Goal: Information Seeking & Learning: Learn about a topic

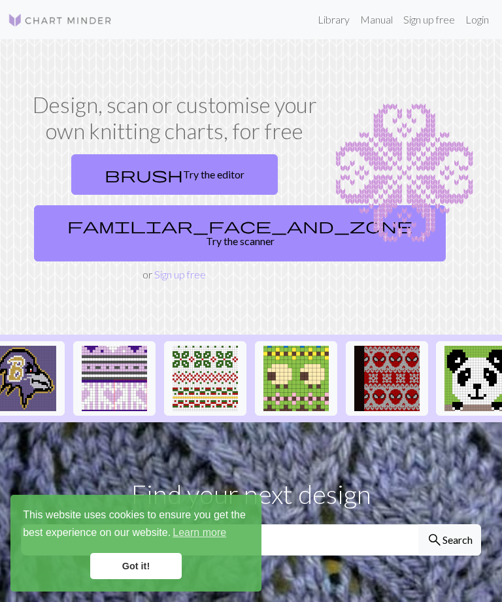
click at [210, 163] on link "brush Try the editor" at bounding box center [174, 174] width 207 height 41
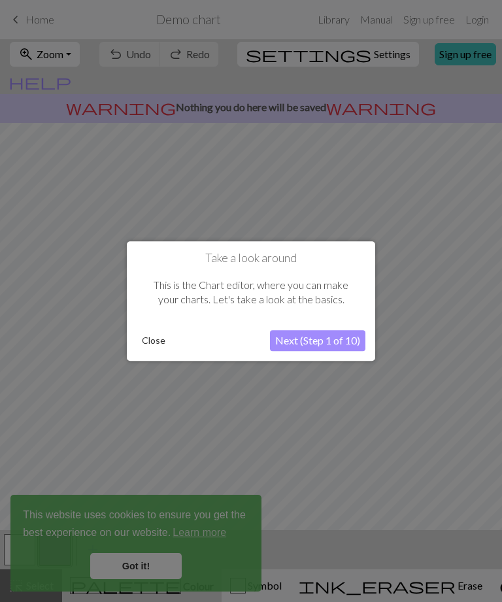
click at [329, 338] on button "Next (Step 1 of 10)" at bounding box center [317, 340] width 95 height 21
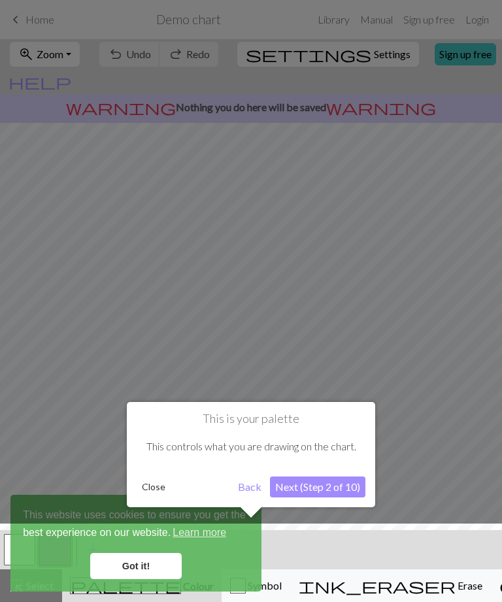
click at [337, 482] on button "Next (Step 2 of 10)" at bounding box center [317, 487] width 95 height 21
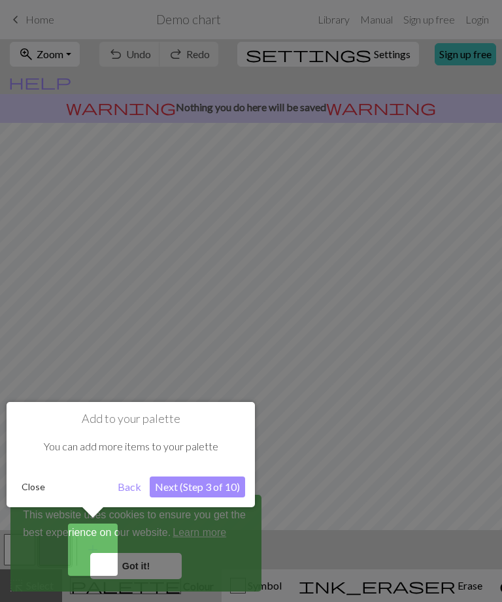
click at [197, 484] on button "Next (Step 3 of 10)" at bounding box center [197, 487] width 95 height 21
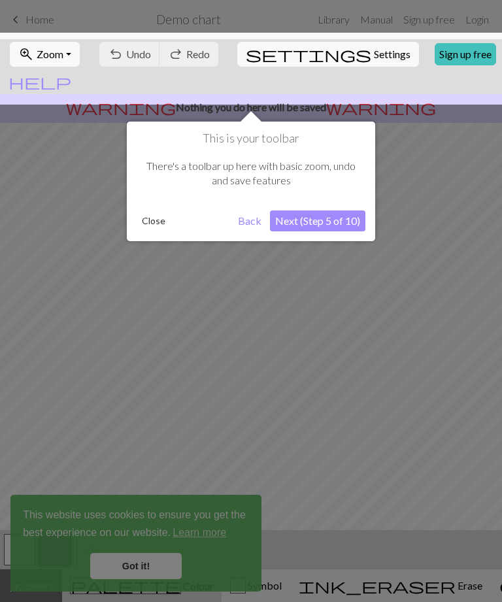
click at [337, 220] on button "Next (Step 5 of 10)" at bounding box center [317, 220] width 95 height 21
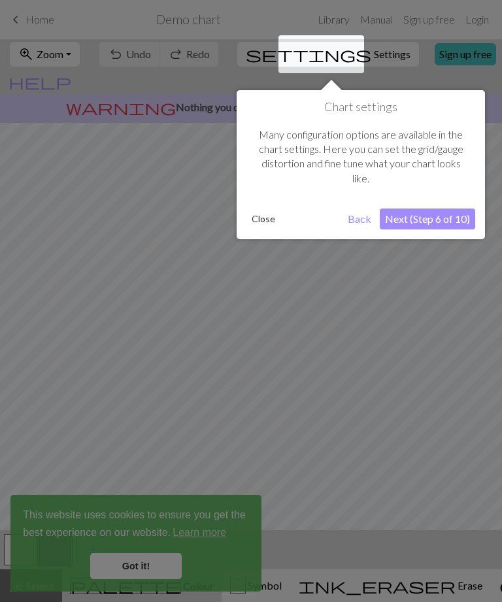
click at [446, 218] on button "Next (Step 6 of 10)" at bounding box center [427, 219] width 95 height 21
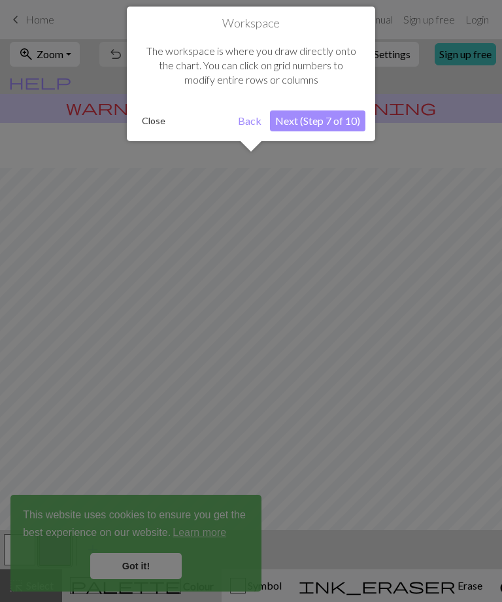
scroll to position [45, 0]
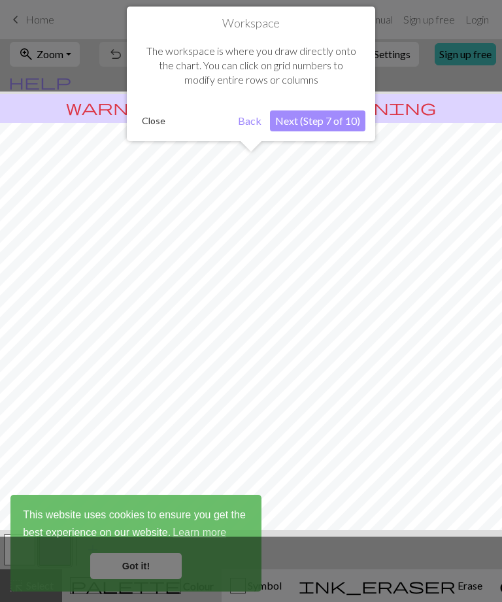
click at [336, 114] on button "Next (Step 7 of 10)" at bounding box center [317, 120] width 95 height 21
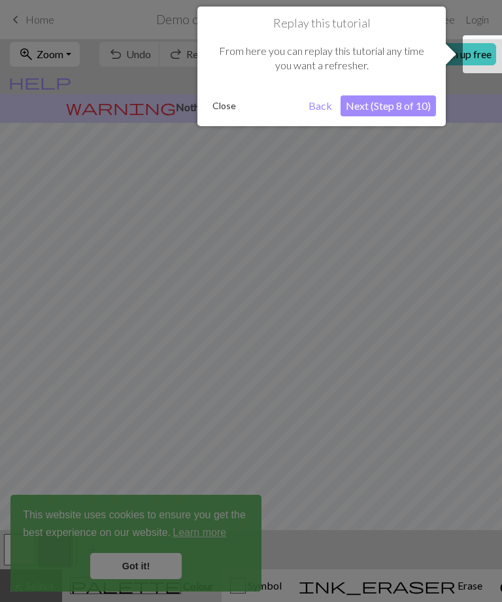
click at [424, 101] on button "Next (Step 8 of 10)" at bounding box center [388, 105] width 95 height 21
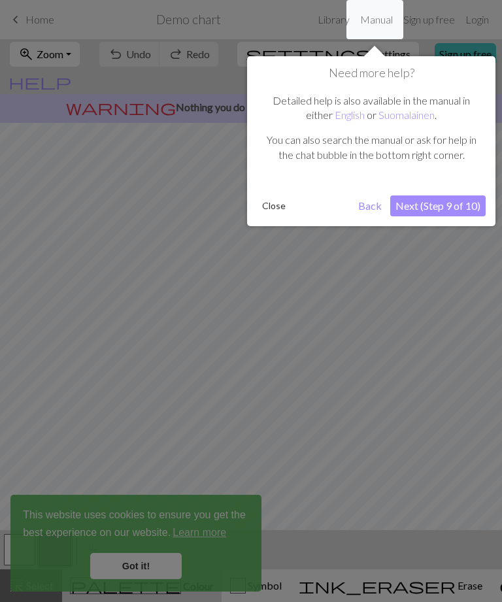
click at [444, 209] on button "Next (Step 9 of 10)" at bounding box center [437, 205] width 95 height 21
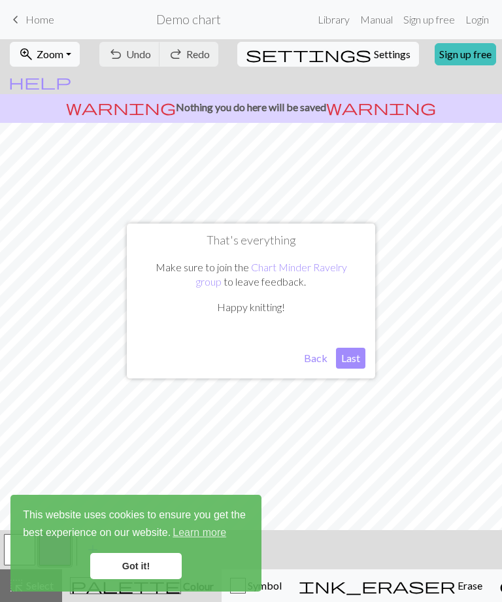
click at [358, 350] on button "Last" at bounding box center [350, 358] width 29 height 21
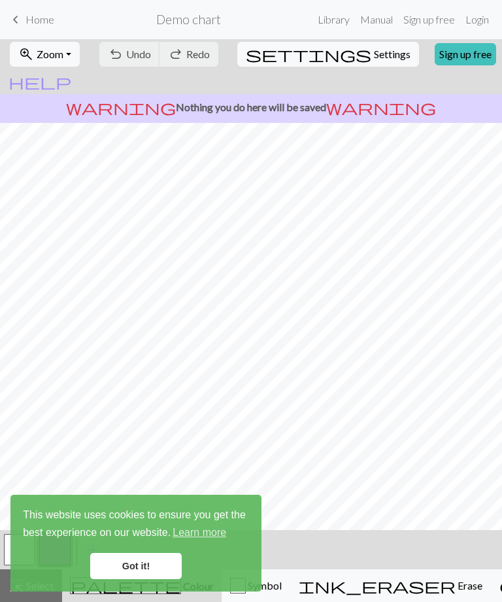
click at [374, 47] on span "Settings" at bounding box center [392, 54] width 37 height 16
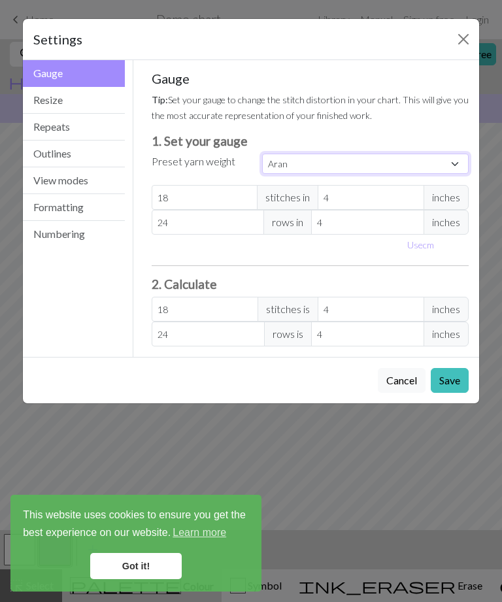
click at [447, 163] on select "Custom Square Lace Light Fingering Fingering Sport Double knit Worsted Aran Bul…" at bounding box center [365, 164] width 207 height 20
select select "sport"
type input "24"
type input "34"
type input "24"
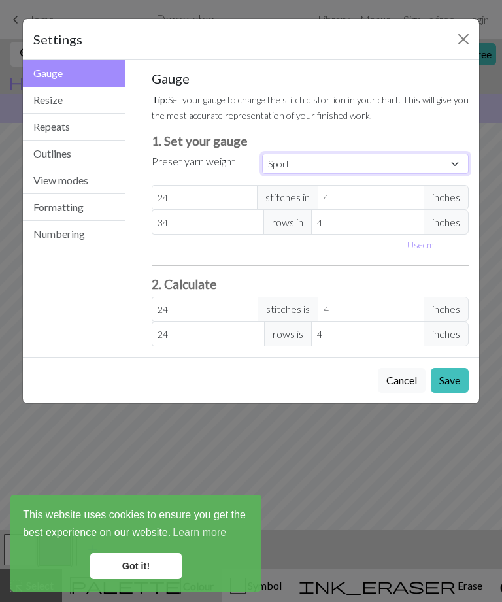
type input "34"
click at [452, 376] on button "Save" at bounding box center [450, 380] width 38 height 25
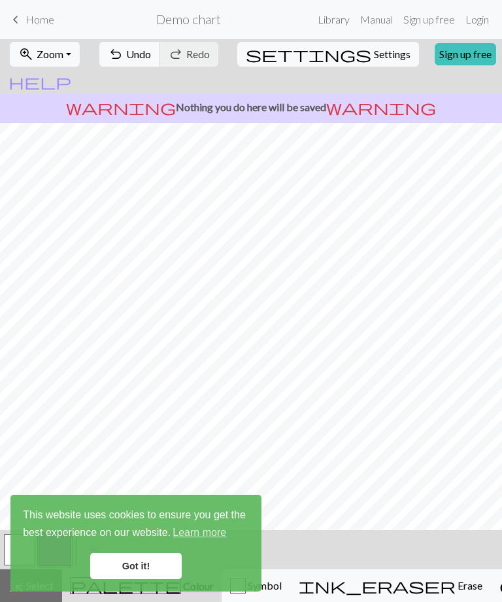
click at [39, 25] on span "Home" at bounding box center [39, 19] width 29 height 12
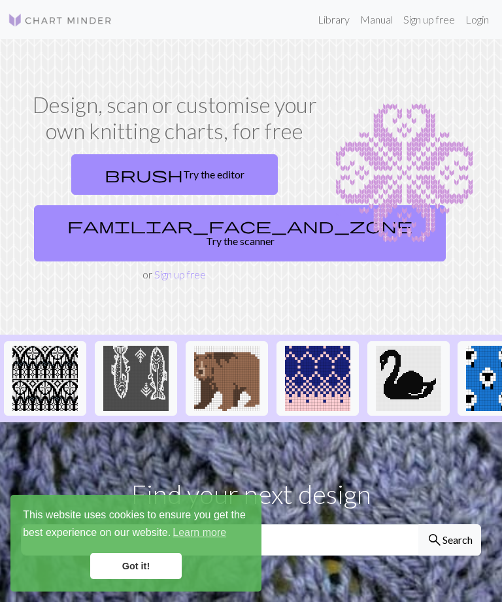
click at [333, 20] on link "Library" at bounding box center [333, 20] width 42 height 26
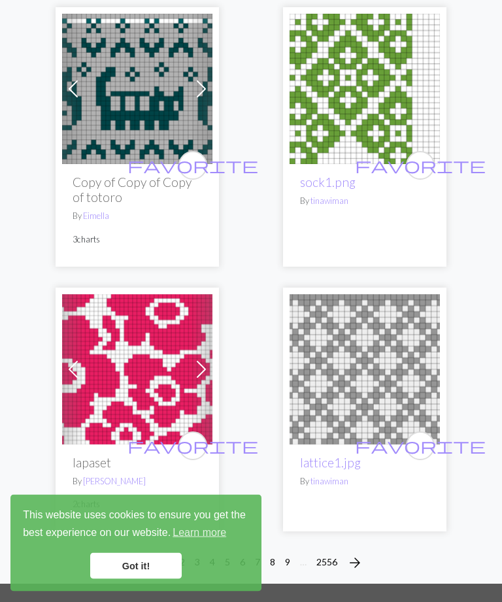
scroll to position [6263, 0]
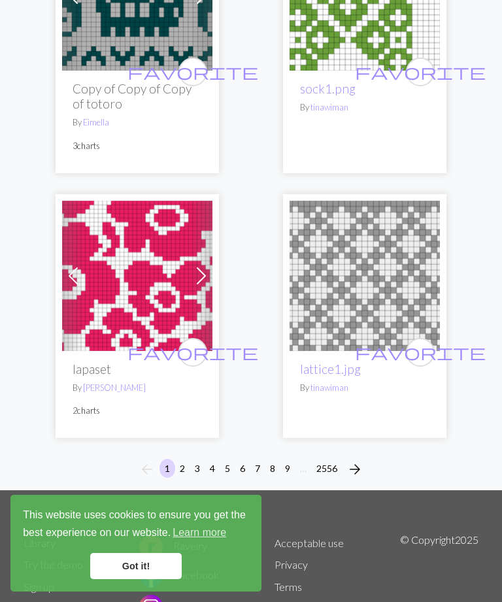
click at [361, 460] on span "arrow_forward" at bounding box center [355, 469] width 16 height 18
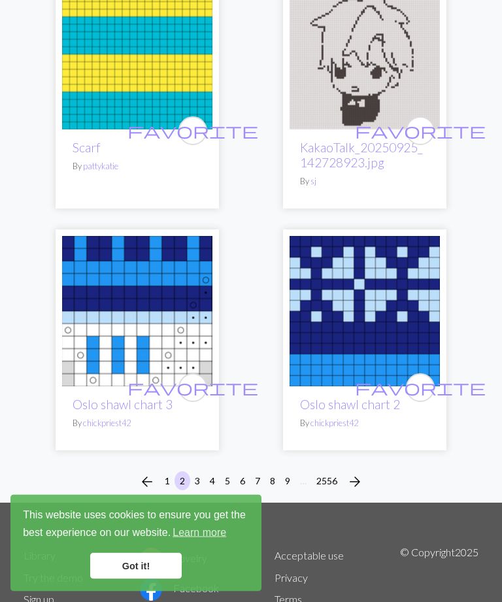
scroll to position [6136, 0]
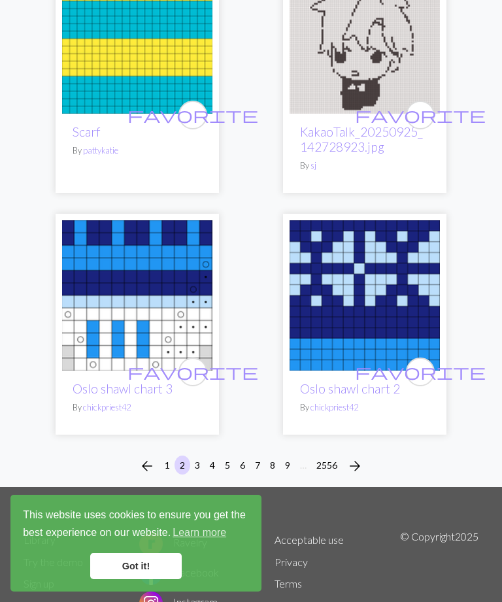
click at [361, 457] on span "arrow_forward" at bounding box center [355, 466] width 16 height 18
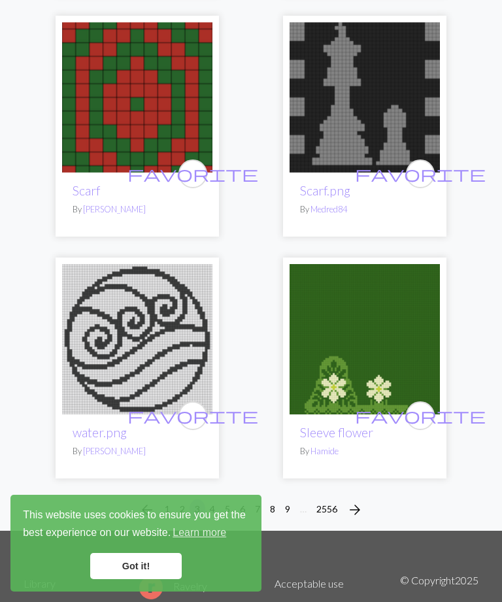
scroll to position [6288, 0]
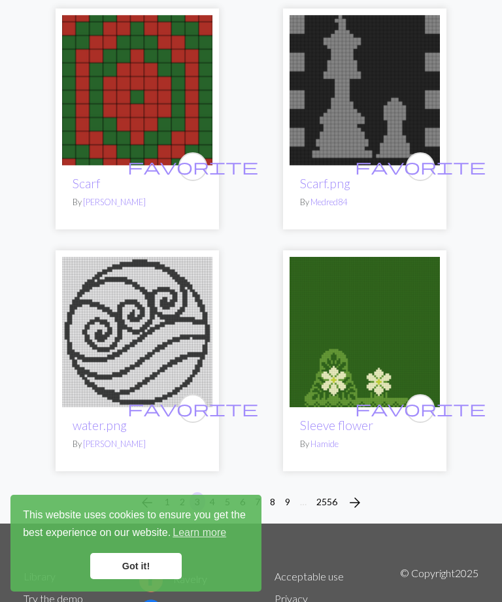
click at [365, 492] on button "arrow_forward" at bounding box center [355, 502] width 26 height 21
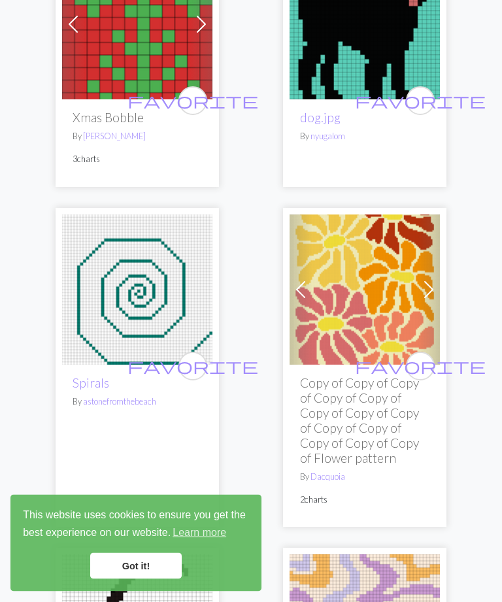
scroll to position [3543, 0]
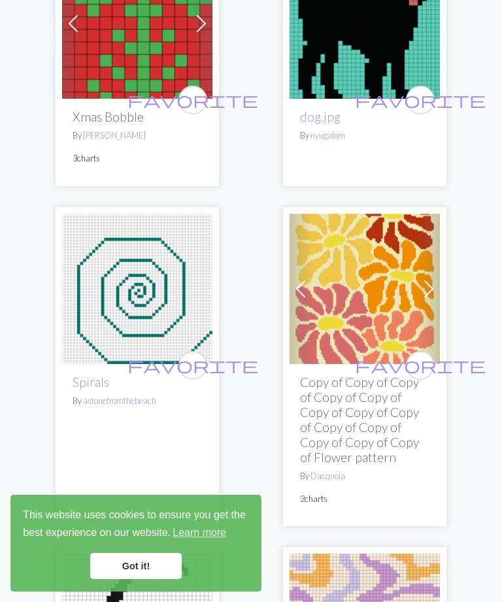
click at [434, 278] on span at bounding box center [428, 288] width 21 height 21
click at [428, 278] on span at bounding box center [428, 288] width 21 height 21
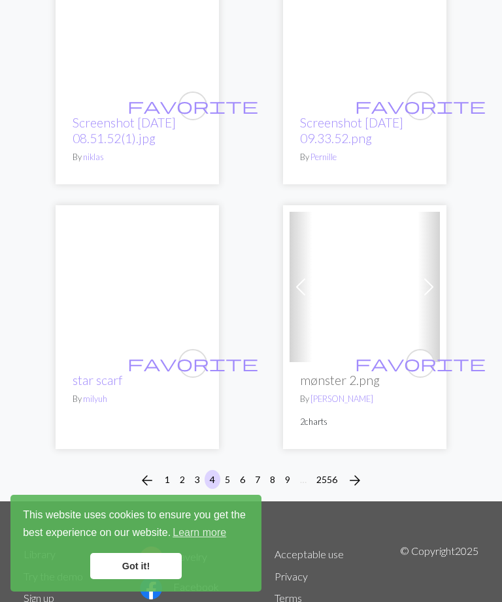
scroll to position [6277, 0]
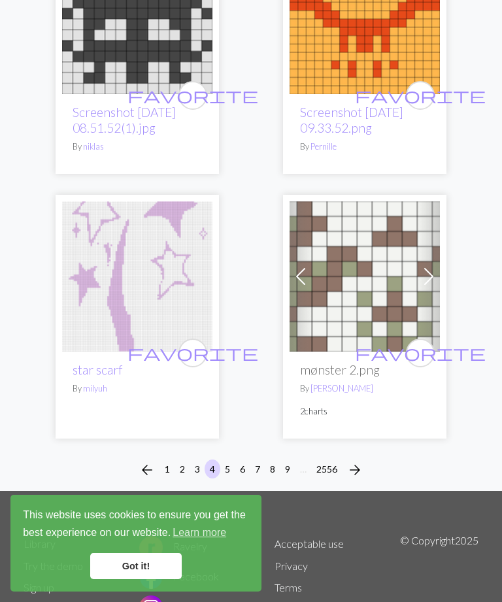
click at [363, 460] on button "arrow_forward" at bounding box center [355, 470] width 26 height 21
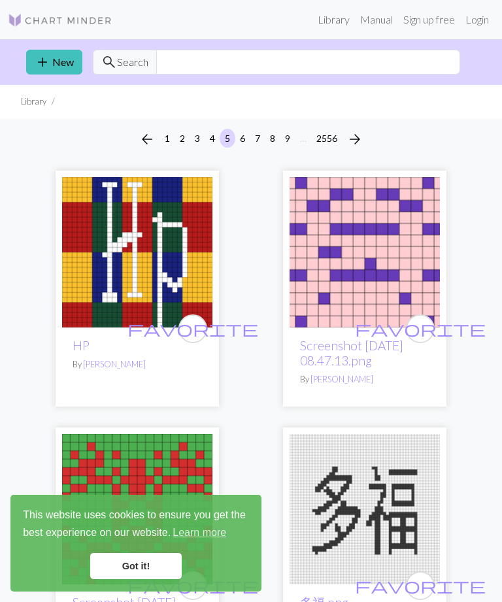
click at [136, 68] on span "Search" at bounding box center [132, 62] width 31 height 16
click at [196, 56] on input "text" at bounding box center [308, 62] width 304 height 25
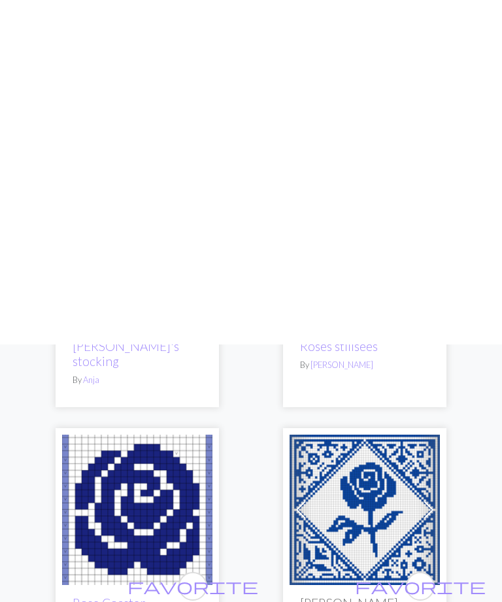
scroll to position [346, 0]
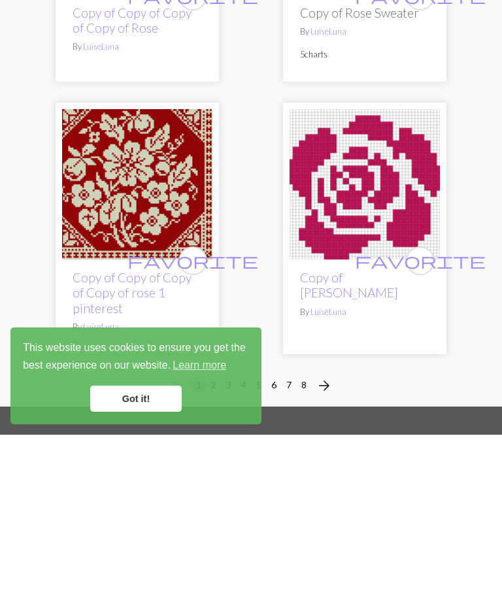
type input "Rose"
click at [329, 544] on span "arrow_forward" at bounding box center [324, 553] width 16 height 18
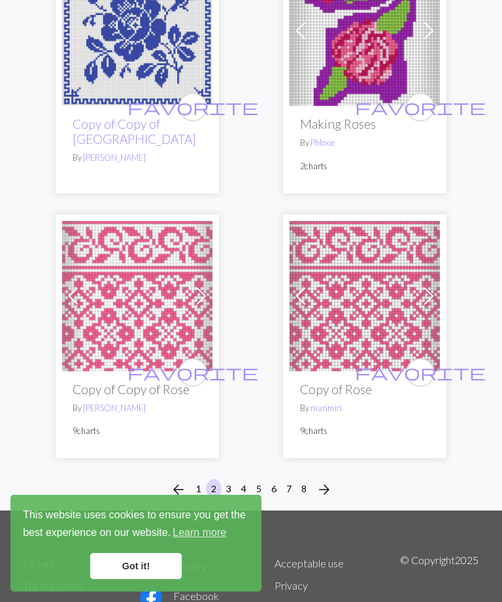
scroll to position [6374, 0]
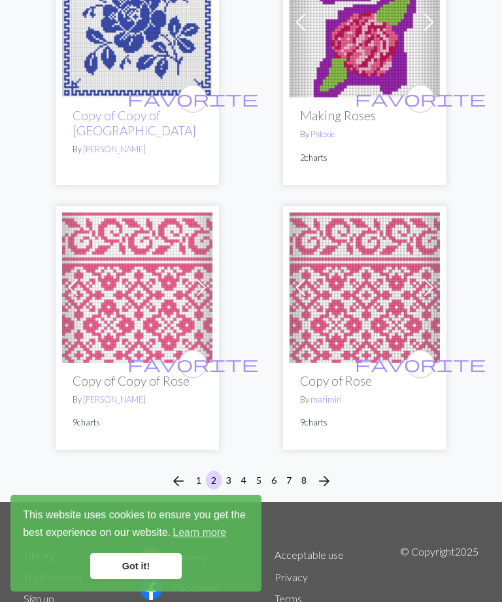
click at [331, 472] on span "arrow_forward" at bounding box center [324, 481] width 16 height 18
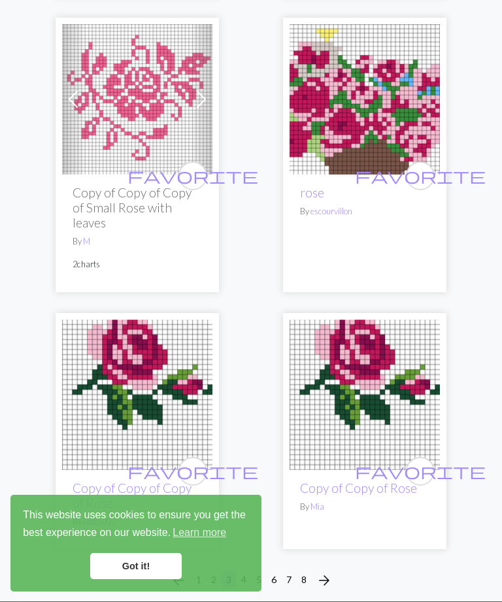
scroll to position [6102, 0]
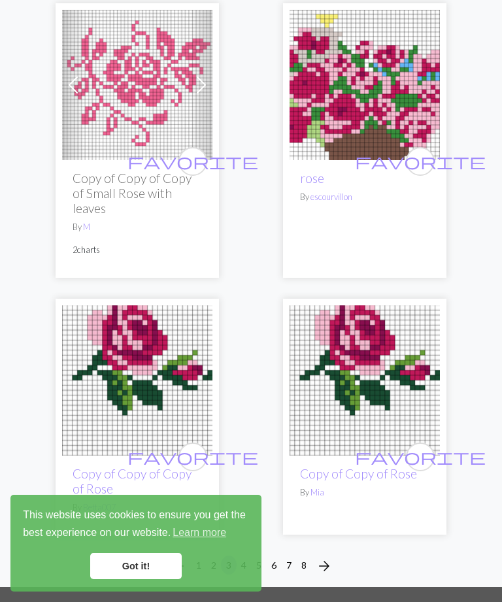
click at [331, 557] on span "arrow_forward" at bounding box center [324, 566] width 16 height 18
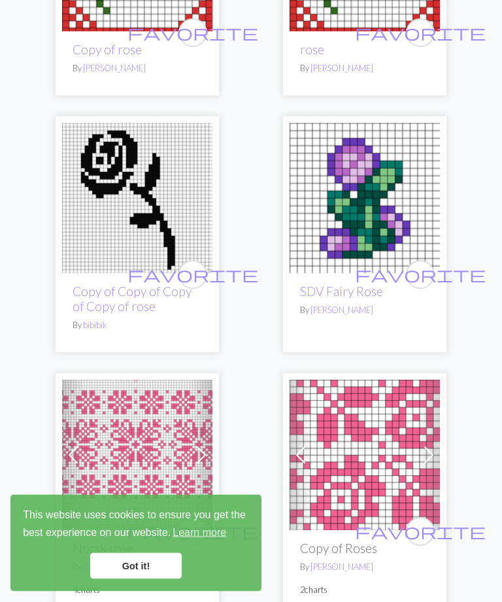
scroll to position [1565, 0]
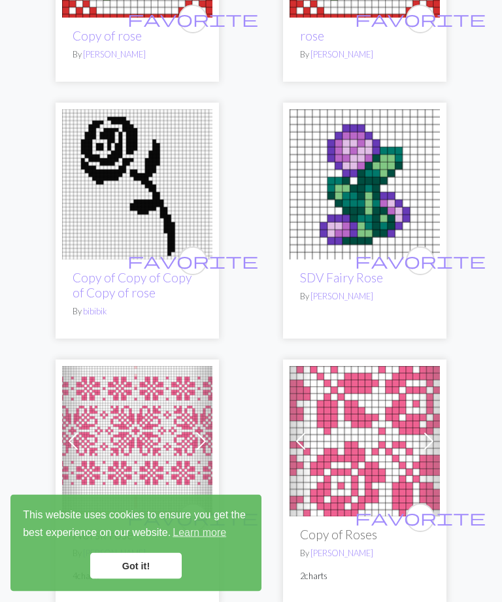
click at [141, 579] on link "Got it!" at bounding box center [136, 566] width 92 height 26
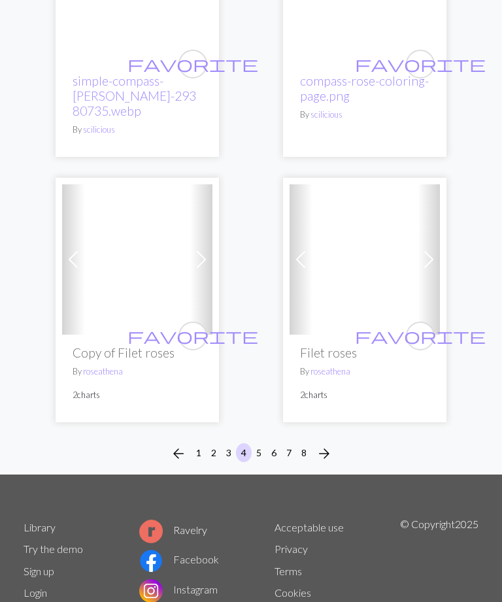
scroll to position [6147, 0]
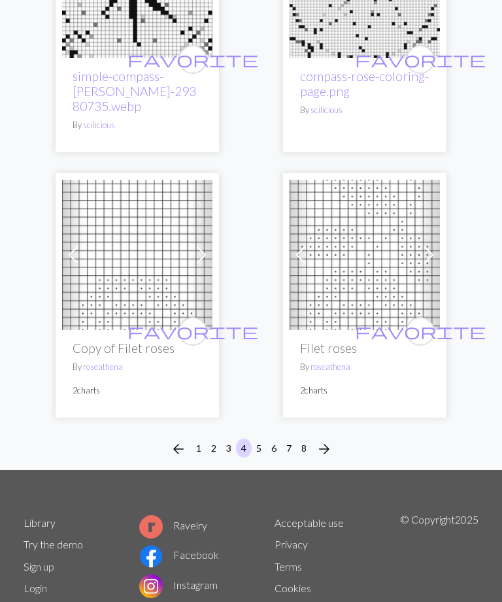
click at [334, 439] on button "arrow_forward" at bounding box center [324, 449] width 26 height 21
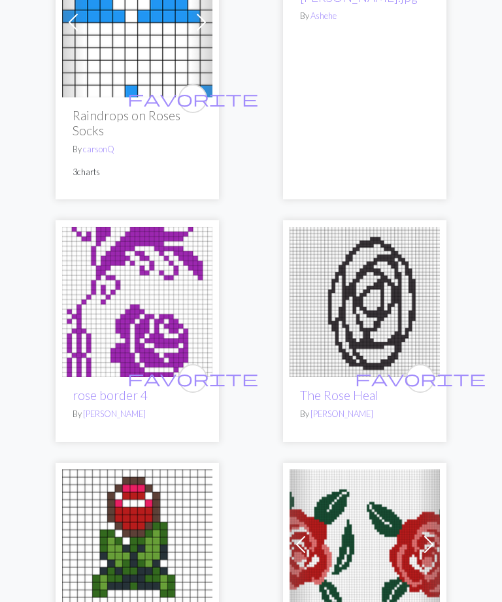
scroll to position [757, 0]
click at [388, 272] on img at bounding box center [365, 302] width 150 height 150
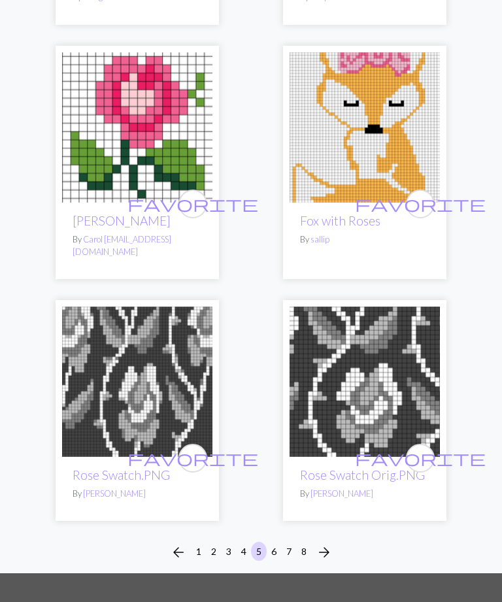
scroll to position [6047, 0]
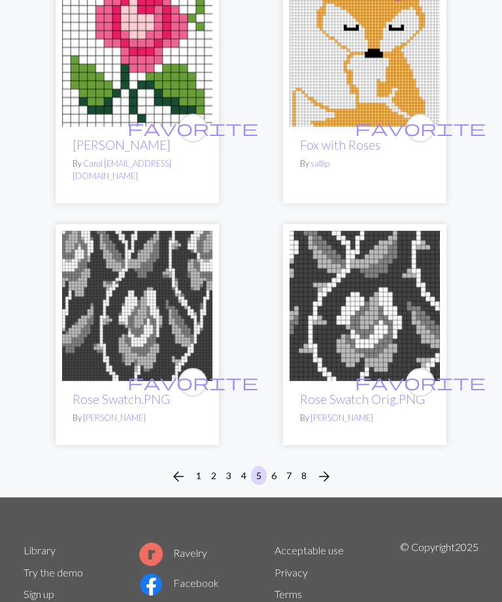
click at [329, 467] on span "arrow_forward" at bounding box center [324, 476] width 16 height 18
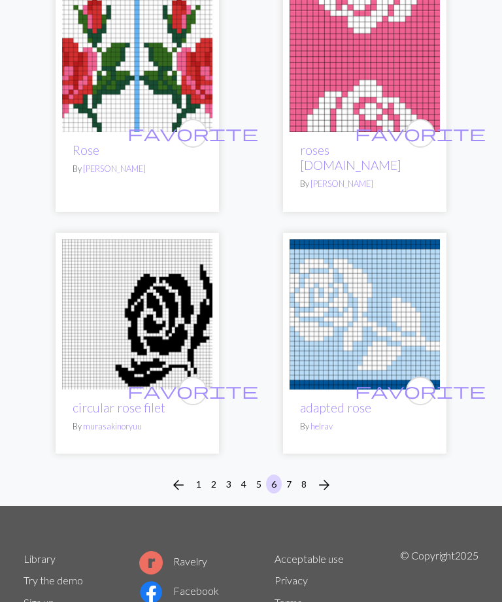
scroll to position [6004, 0]
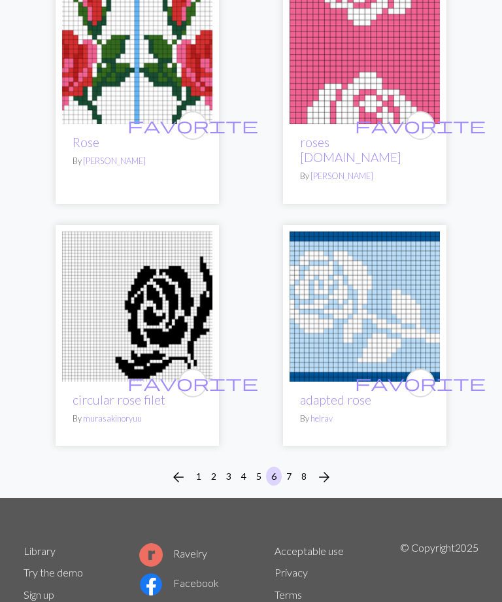
click at [320, 468] on span "arrow_forward" at bounding box center [324, 477] width 16 height 18
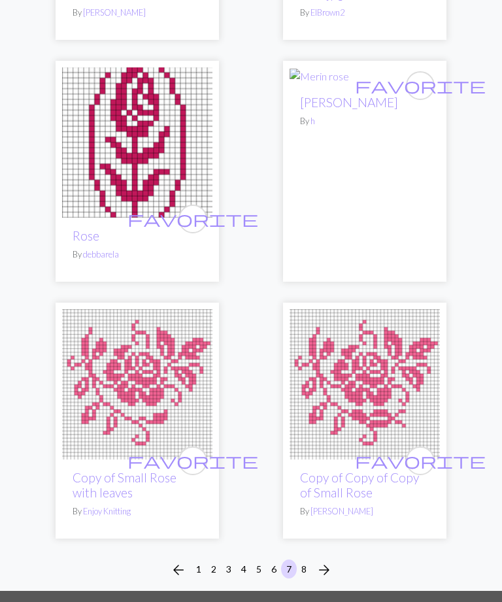
scroll to position [5957, 0]
click at [326, 561] on span "arrow_forward" at bounding box center [324, 570] width 16 height 18
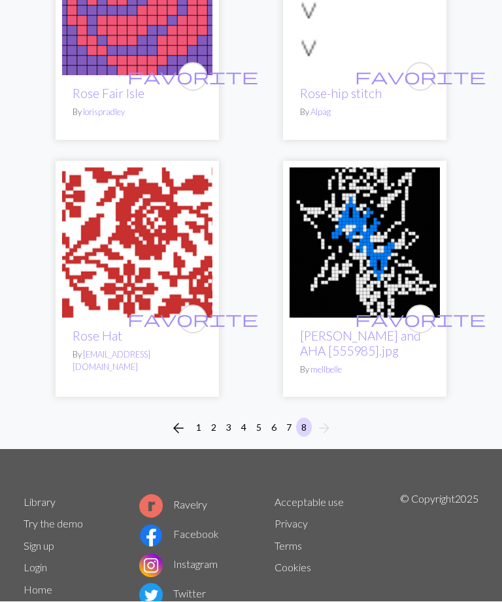
scroll to position [1256, 0]
